Goal: Find specific page/section: Find specific page/section

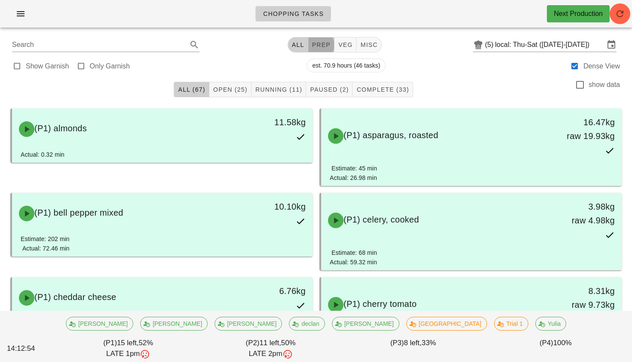
click at [312, 46] on span "prep" at bounding box center [321, 44] width 19 height 7
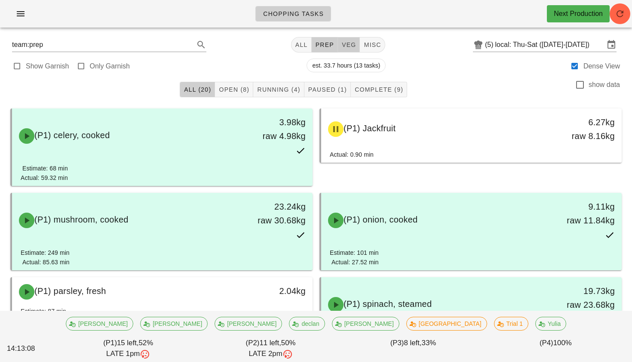
click at [347, 46] on span "veg" at bounding box center [349, 44] width 15 height 7
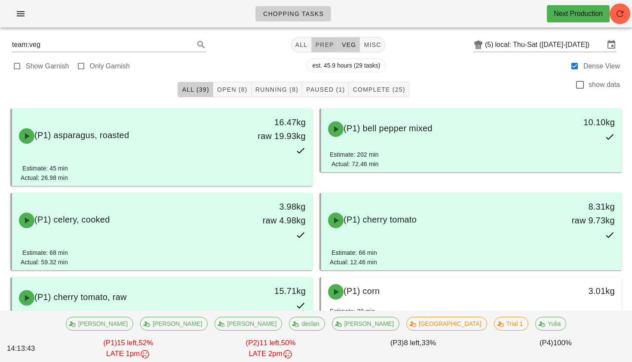
click at [322, 42] on span "prep" at bounding box center [324, 44] width 19 height 7
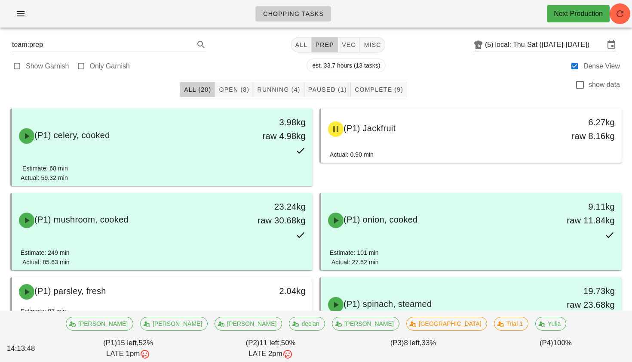
click at [373, 52] on div "team:prep All prep veg misc (5) local: Thu-Sat (Oct 9-Oct 11)" at bounding box center [316, 44] width 622 height 21
click at [369, 41] on span "misc" at bounding box center [372, 44] width 18 height 7
type input "team:misc"
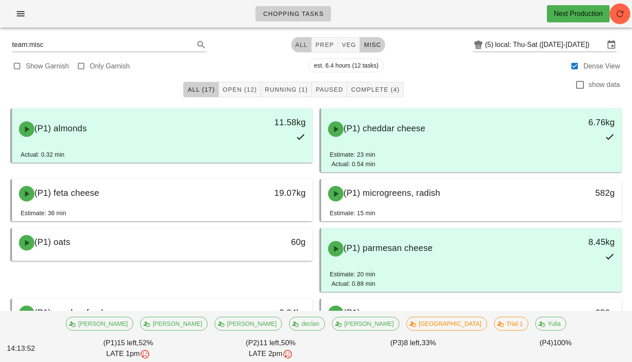
click at [300, 46] on span "All" at bounding box center [301, 44] width 13 height 7
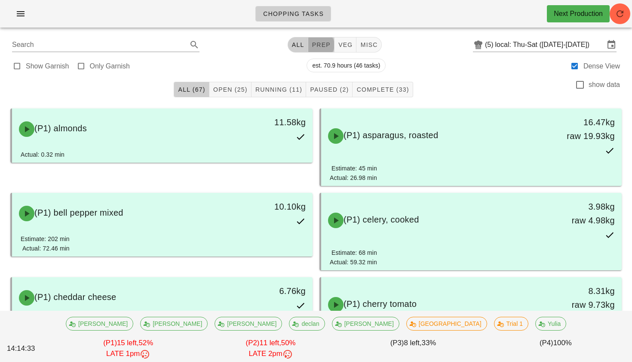
click at [322, 45] on span "prep" at bounding box center [321, 44] width 19 height 7
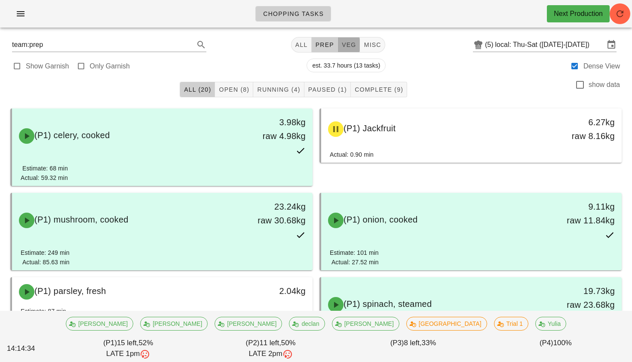
click at [343, 48] on span "veg" at bounding box center [349, 44] width 15 height 7
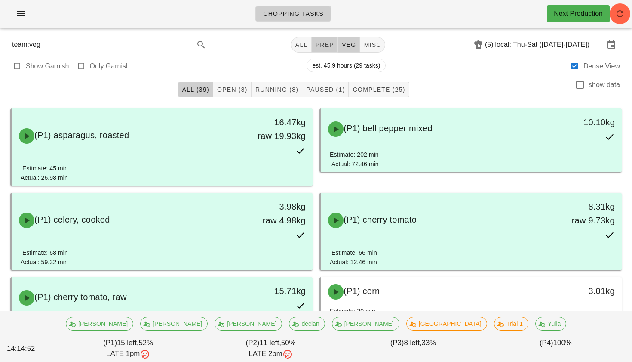
click at [324, 48] on span "prep" at bounding box center [324, 44] width 19 height 7
type input "team:prep"
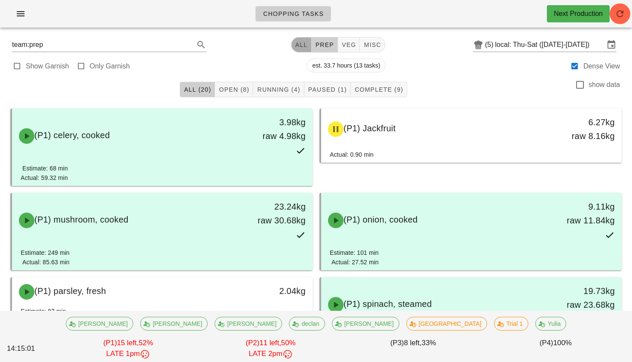
click at [302, 48] on span "All" at bounding box center [301, 44] width 13 height 7
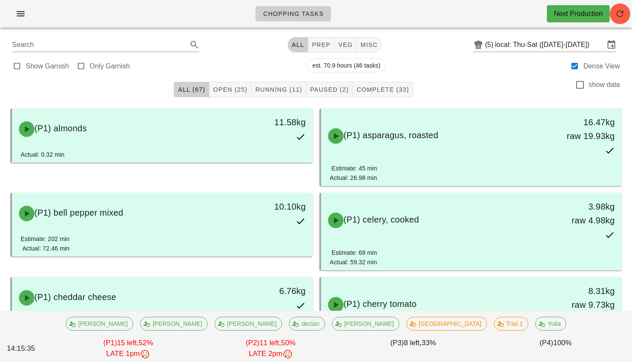
click at [630, 15] on div "Chopping Tasks Next Production" at bounding box center [316, 14] width 632 height 28
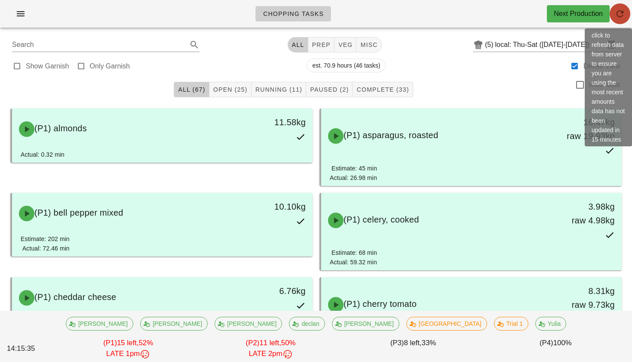
click at [621, 15] on icon "button" at bounding box center [620, 14] width 10 height 10
